Goal: Task Accomplishment & Management: Complete application form

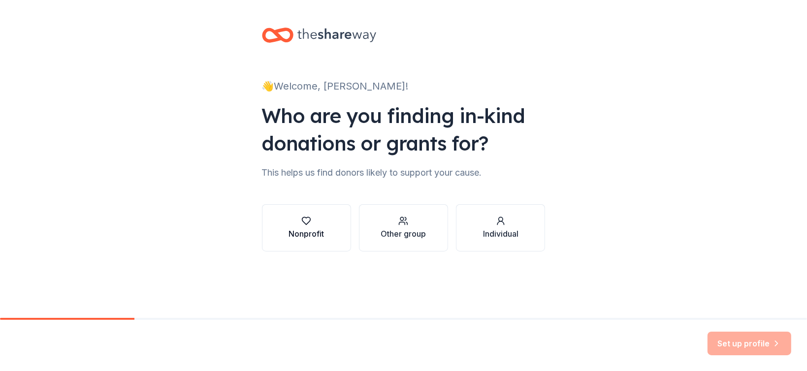
click at [324, 217] on div "button" at bounding box center [306, 221] width 35 height 10
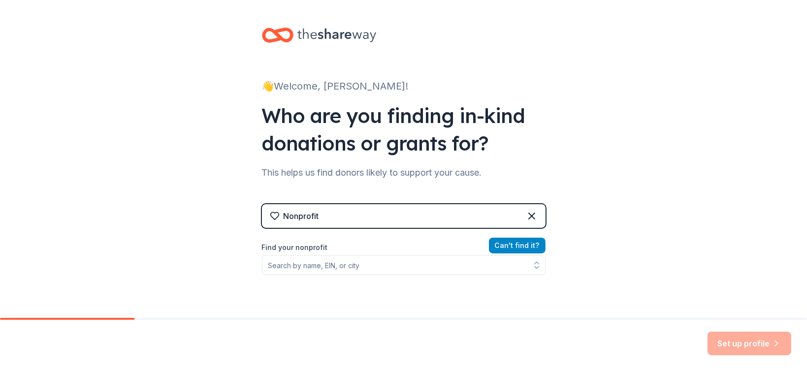
click at [517, 248] on button "Can ' t find it?" at bounding box center [517, 246] width 57 height 16
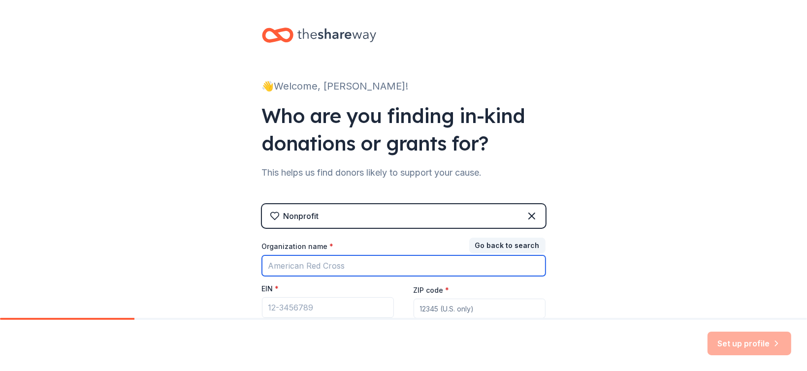
click at [332, 271] on input "Organization name *" at bounding box center [404, 266] width 284 height 21
click at [331, 271] on input "Organization name *" at bounding box center [404, 266] width 284 height 21
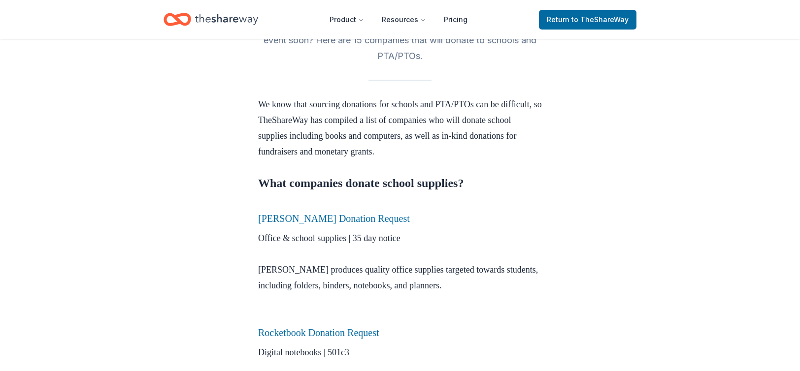
scroll to position [296, 0]
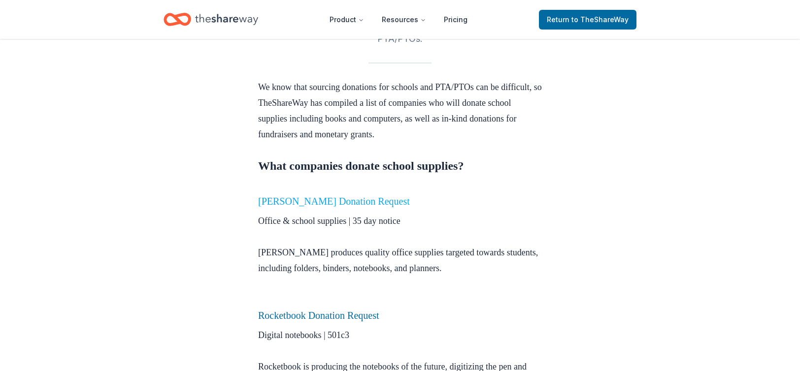
click at [319, 200] on link "[PERSON_NAME] Donation Request" at bounding box center [334, 201] width 152 height 11
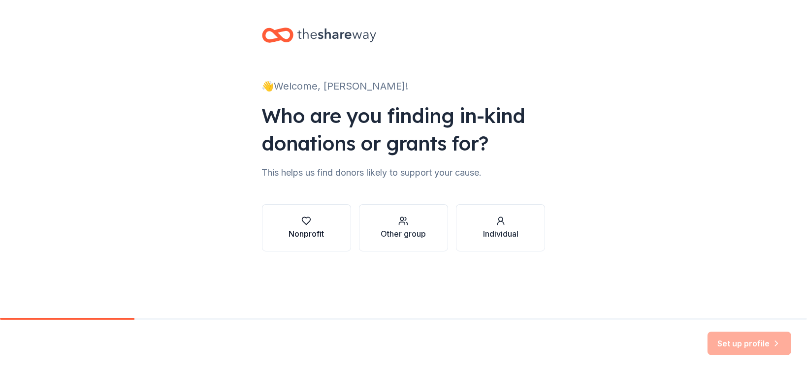
click at [279, 233] on button "Nonprofit" at bounding box center [306, 227] width 89 height 47
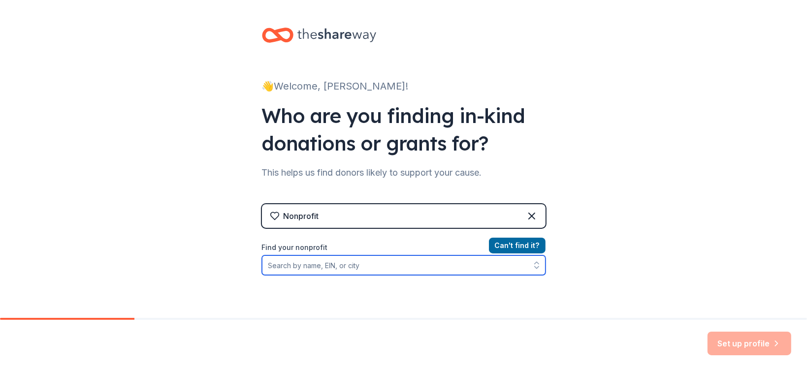
click at [292, 275] on input "Find your nonprofit" at bounding box center [404, 266] width 284 height 20
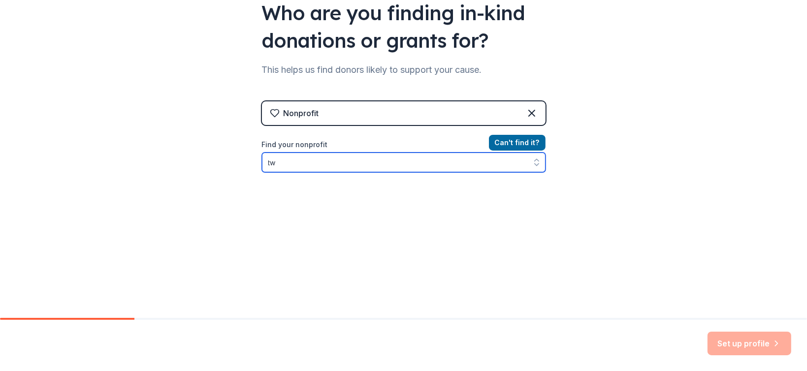
type input "t"
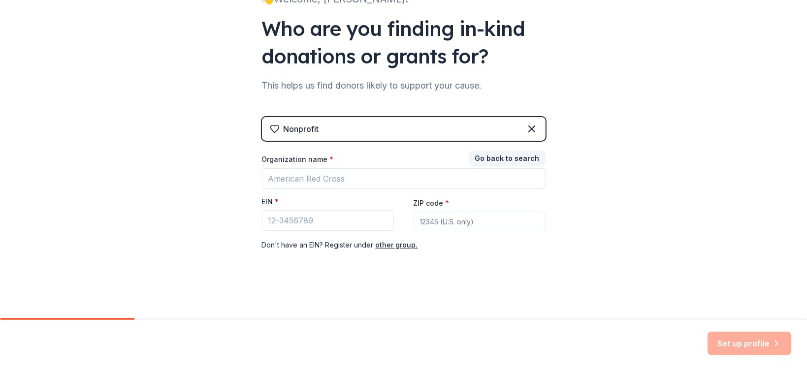
scroll to position [87, 0]
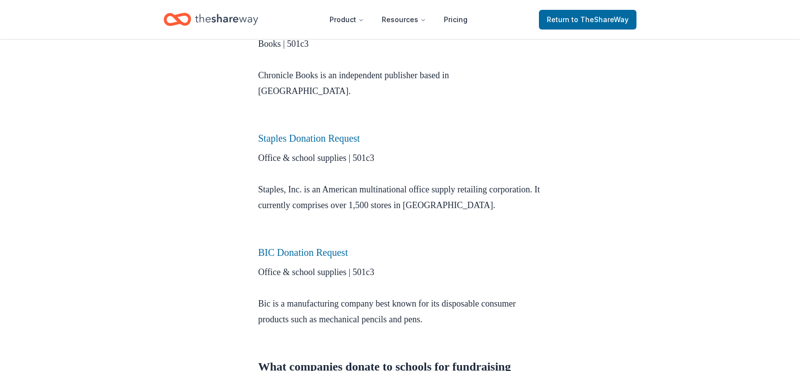
scroll to position [739, 0]
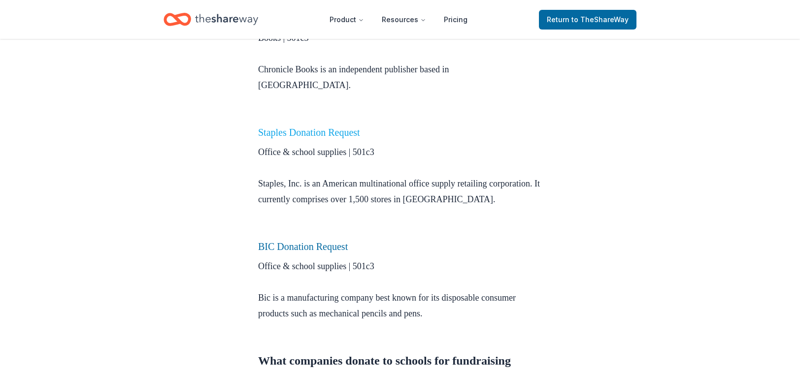
click at [348, 127] on link "Staples Donation Request" at bounding box center [309, 132] width 102 height 11
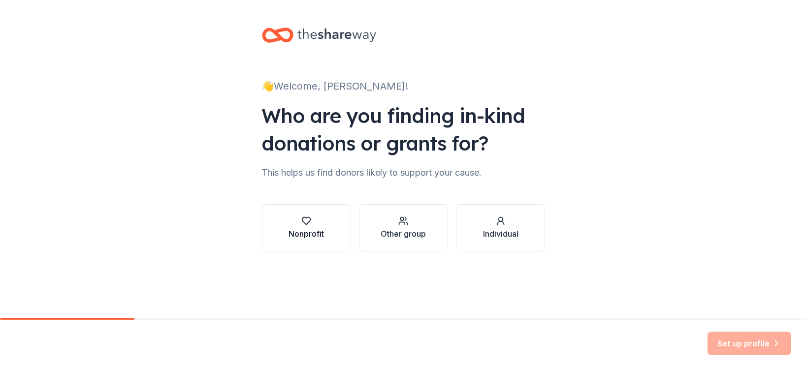
click at [314, 236] on div "Nonprofit" at bounding box center [306, 234] width 35 height 12
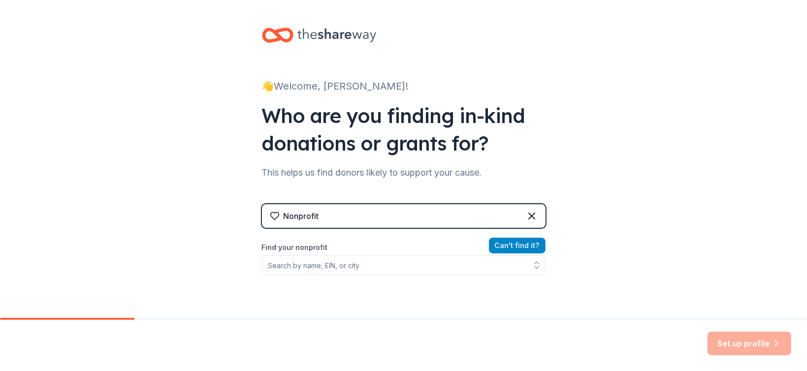
click at [511, 248] on button "Can ' t find it?" at bounding box center [517, 246] width 57 height 16
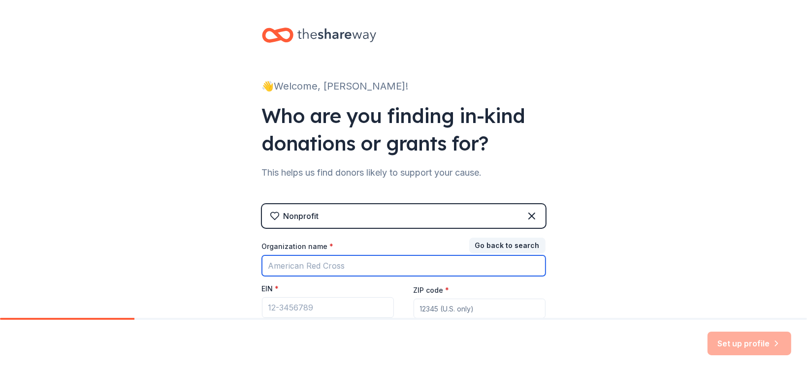
click at [319, 264] on input "Organization name *" at bounding box center [404, 266] width 284 height 21
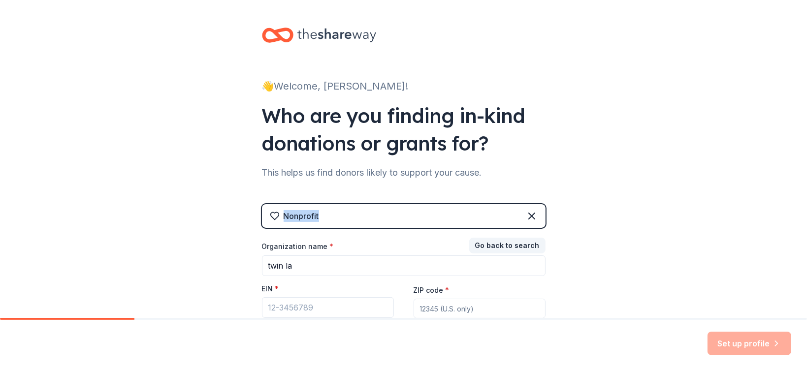
drag, startPoint x: 327, startPoint y: 217, endPoint x: 264, endPoint y: 216, distance: 63.1
click at [264, 216] on div "Nonprofit" at bounding box center [404, 216] width 284 height 24
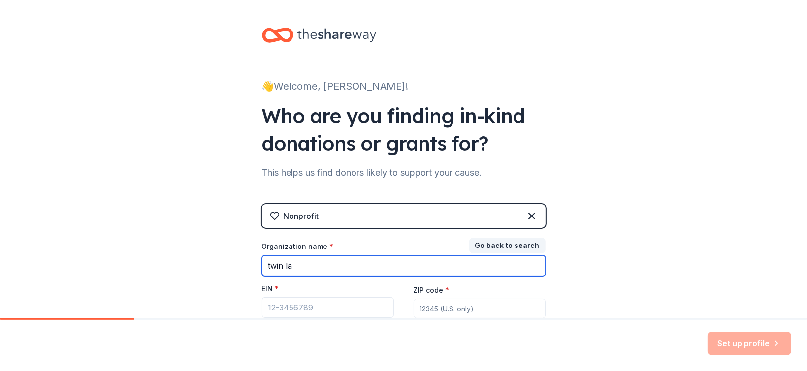
drag, startPoint x: 310, startPoint y: 264, endPoint x: 229, endPoint y: 271, distance: 81.1
click at [229, 271] on div "👋 Welcome, Carmen! Who are you finding in-kind donations or grants for? This he…" at bounding box center [403, 202] width 807 height 405
type input "staples"
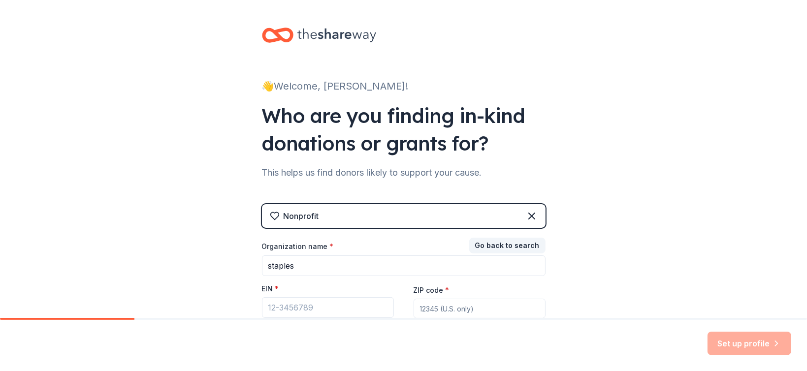
click at [457, 307] on input "ZIP code *" at bounding box center [480, 309] width 132 height 20
type input "33018"
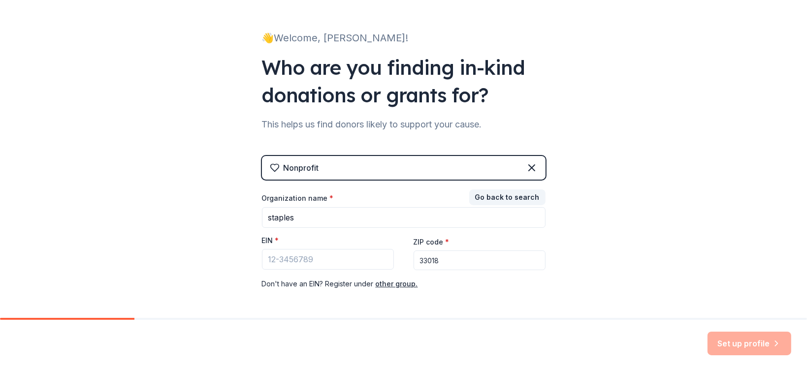
scroll to position [87, 0]
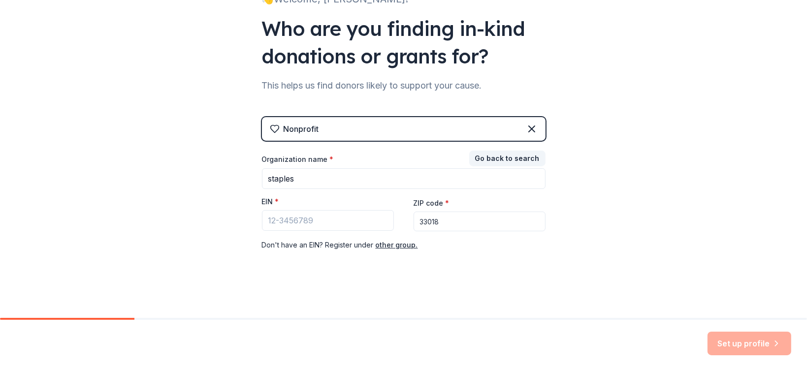
click at [760, 339] on div "Set up profile" at bounding box center [750, 344] width 84 height 24
